Goal: Information Seeking & Learning: Find contact information

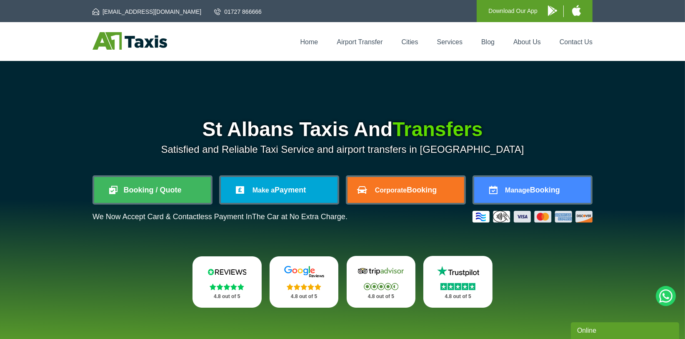
click at [110, 43] on img at bounding box center [130, 41] width 75 height 18
click at [454, 44] on link "Services" at bounding box center [449, 41] width 25 height 7
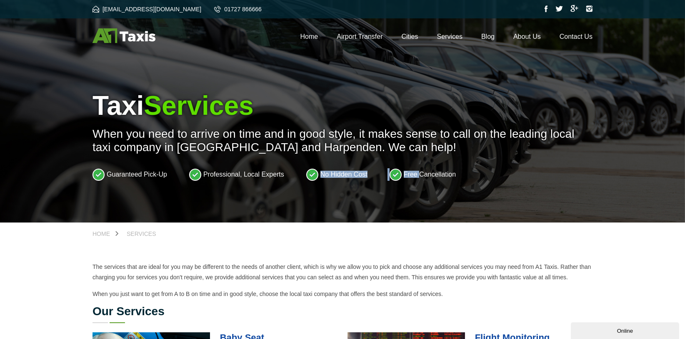
drag, startPoint x: 311, startPoint y: 177, endPoint x: 423, endPoint y: 178, distance: 111.3
click at [421, 177] on ul "Guaranteed Pick-Up Professional, Local Experts No Hidden Cost Free Cancellation" at bounding box center [343, 174] width 500 height 13
click at [426, 181] on li "Free Cancellation" at bounding box center [423, 174] width 66 height 13
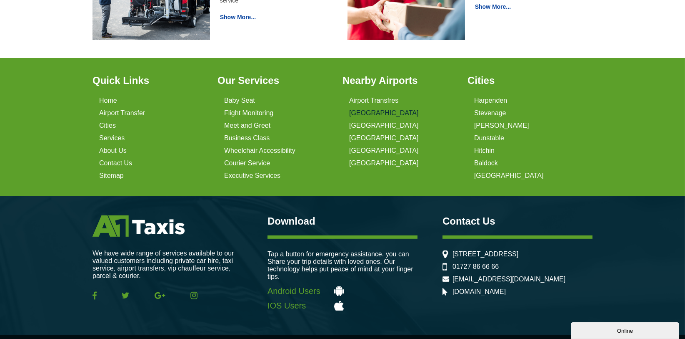
scroll to position [587, 0]
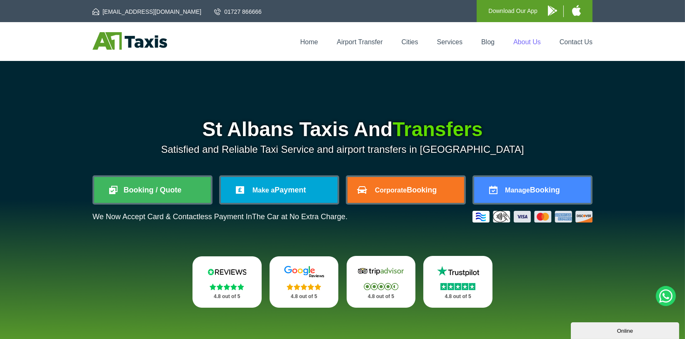
click at [524, 44] on link "About Us" at bounding box center [528, 41] width 28 height 7
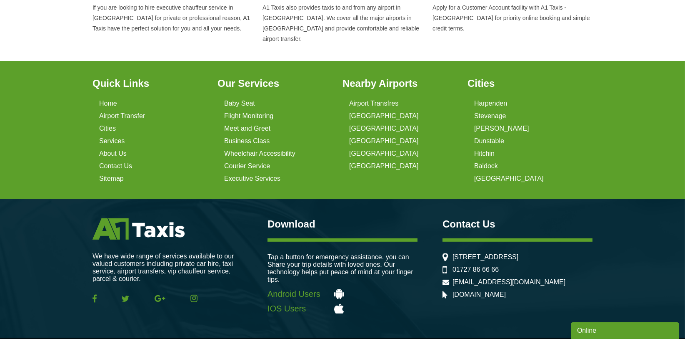
scroll to position [621, 0]
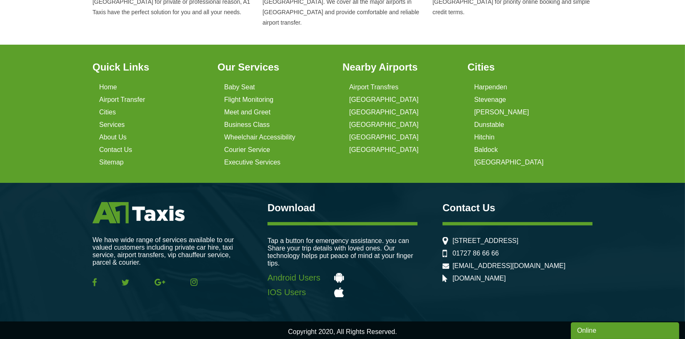
drag, startPoint x: 510, startPoint y: 260, endPoint x: 534, endPoint y: 254, distance: 24.8
click at [550, 277] on ul "156b London Rd, St Albans AL1 1PQ, United Kingdom 01727 86 66 66 admin@a1taxis.…" at bounding box center [518, 259] width 150 height 45
drag, startPoint x: 529, startPoint y: 251, endPoint x: 514, endPoint y: 253, distance: 15.9
click at [529, 251] on li "01727 86 66 66" at bounding box center [518, 253] width 150 height 8
click at [512, 253] on li "01727 86 66 66" at bounding box center [518, 253] width 150 height 8
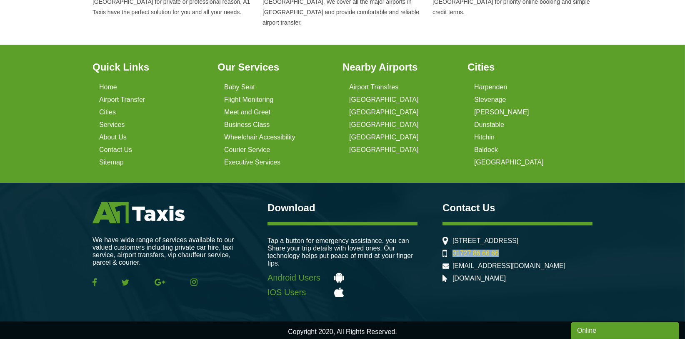
drag, startPoint x: 508, startPoint y: 254, endPoint x: 454, endPoint y: 256, distance: 53.4
click at [454, 256] on li "01727 86 66 66" at bounding box center [518, 253] width 150 height 8
copy link "01727 86 66 66"
click at [563, 164] on div "Quick Links Home Airport Transfer Cities Services About Us Contact Us Sitemap O…" at bounding box center [342, 114] width 685 height 138
